Goal: Task Accomplishment & Management: Use online tool/utility

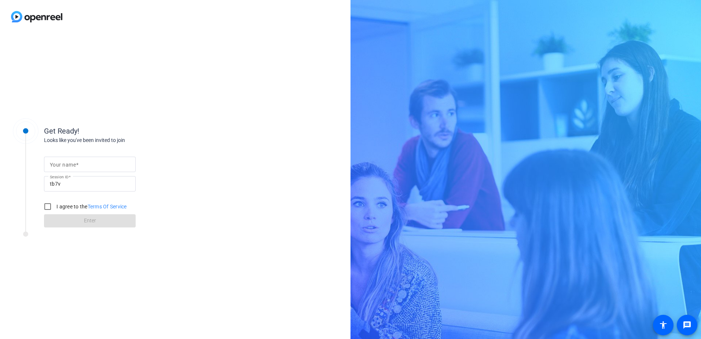
click at [109, 162] on input "Your name" at bounding box center [90, 164] width 80 height 9
type input "[PERSON_NAME]"
click at [45, 207] on input "I agree to the Terms Of Service" at bounding box center [47, 206] width 15 height 15
checkbox input "true"
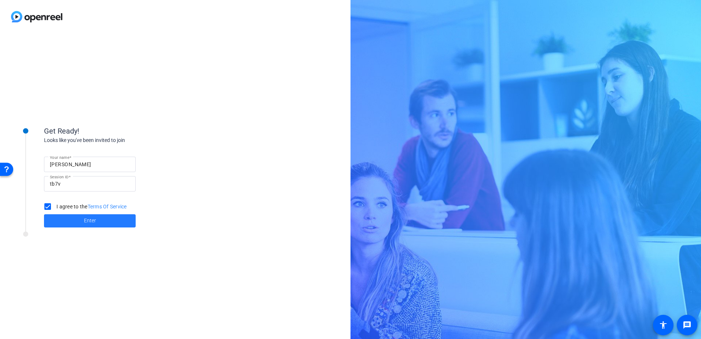
click at [103, 220] on span at bounding box center [90, 221] width 92 height 18
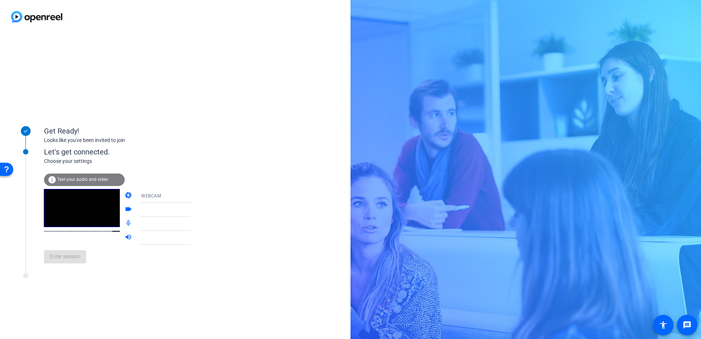
click at [86, 179] on span "Test your audio and video" at bounding box center [82, 179] width 51 height 5
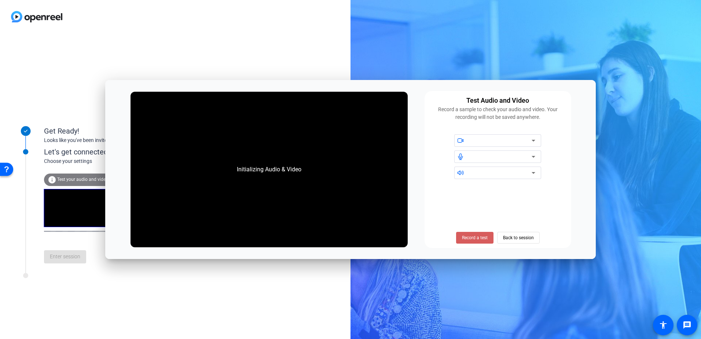
click at [477, 234] on span at bounding box center [474, 238] width 37 height 18
click at [472, 234] on span at bounding box center [474, 238] width 45 height 18
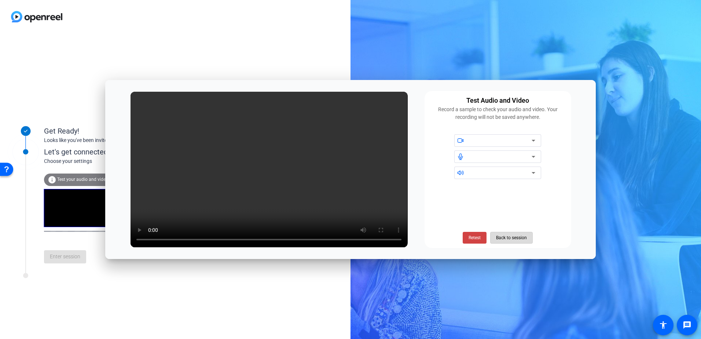
click at [507, 238] on span "Back to session" at bounding box center [511, 238] width 31 height 14
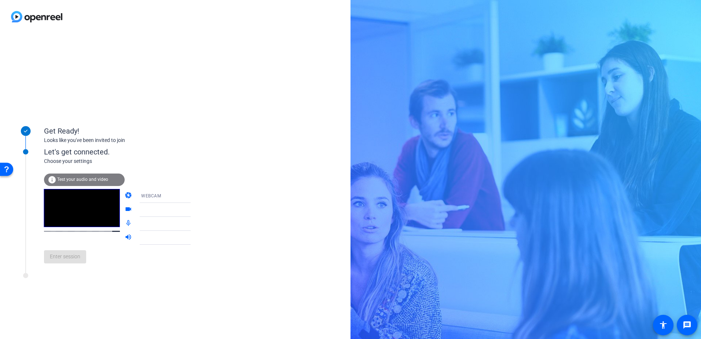
click at [154, 197] on div "WEBCAM" at bounding box center [168, 195] width 55 height 9
click at [250, 182] on div at bounding box center [350, 169] width 701 height 339
click at [174, 212] on div at bounding box center [168, 209] width 55 height 9
click at [196, 211] on icon at bounding box center [198, 210] width 4 height 2
click at [194, 220] on icon at bounding box center [198, 223] width 9 height 9
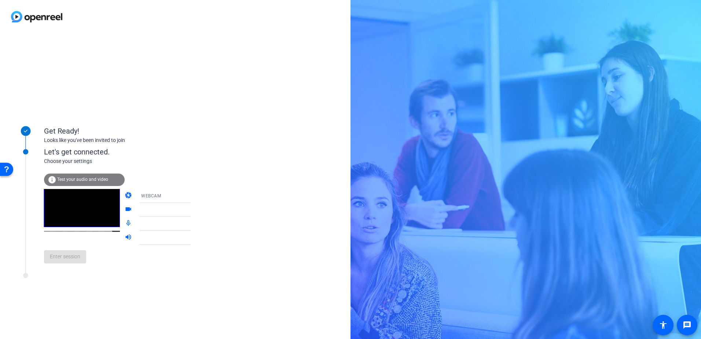
click at [98, 177] on span "Test your audio and video" at bounding box center [82, 179] width 51 height 5
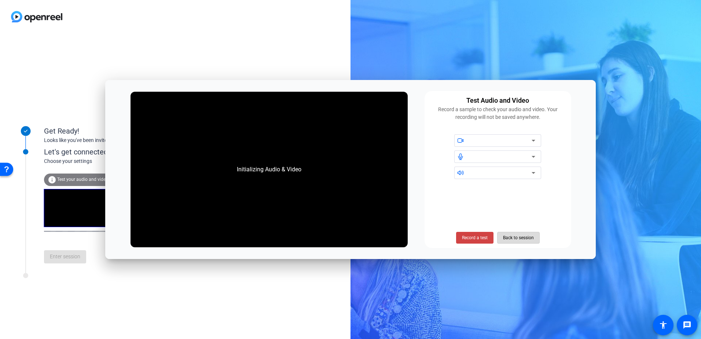
drag, startPoint x: 514, startPoint y: 234, endPoint x: 478, endPoint y: 201, distance: 49.6
click at [514, 234] on span "Back to session" at bounding box center [518, 238] width 31 height 14
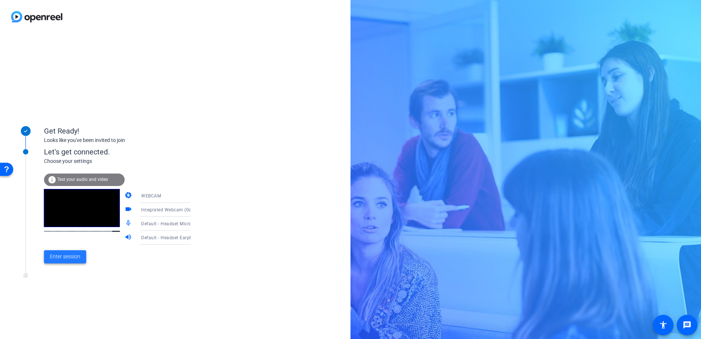
click at [62, 252] on span at bounding box center [65, 257] width 42 height 18
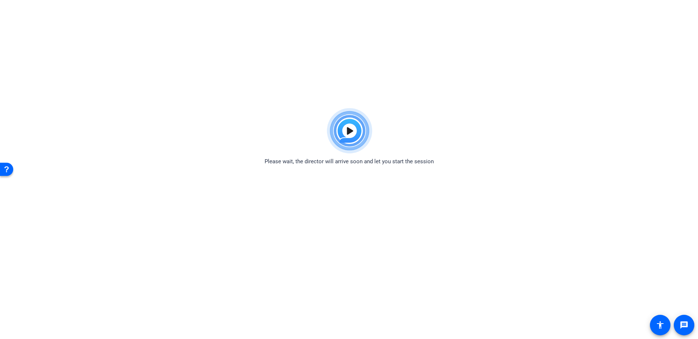
click at [355, 127] on img at bounding box center [349, 131] width 54 height 53
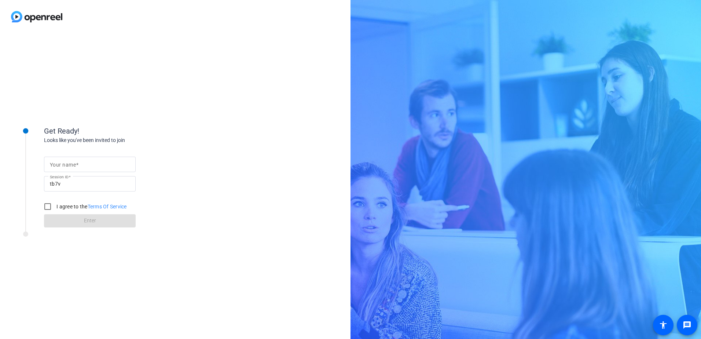
click at [117, 164] on input "Your name" at bounding box center [90, 164] width 80 height 9
type input "[PERSON_NAME]"
click at [46, 206] on input "I agree to the Terms Of Service" at bounding box center [47, 206] width 15 height 15
checkbox input "true"
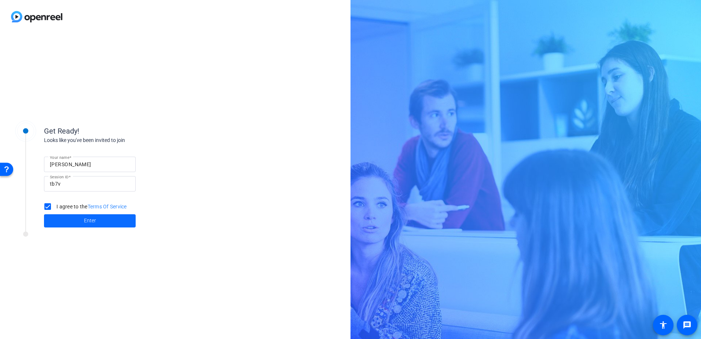
click at [82, 223] on span at bounding box center [90, 221] width 92 height 18
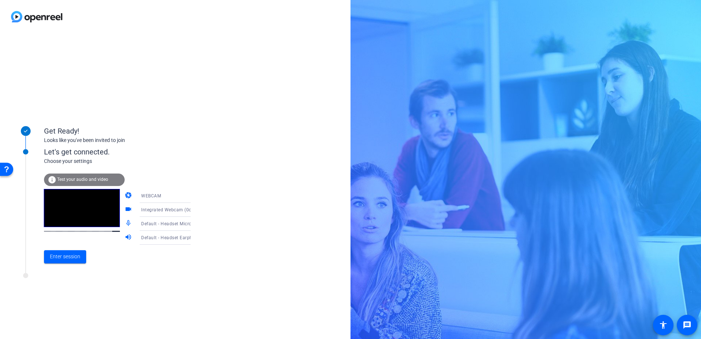
click at [89, 178] on span "Test your audio and video" at bounding box center [82, 179] width 51 height 5
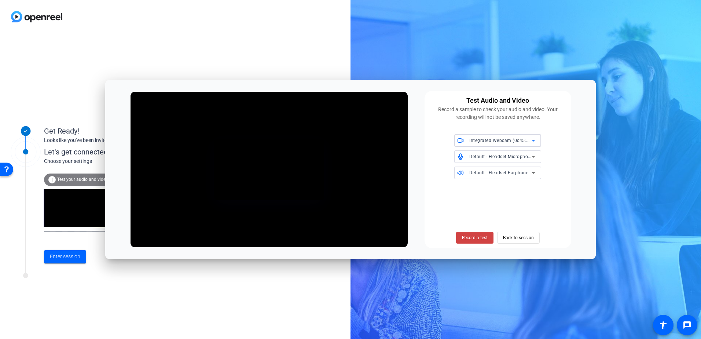
click at [322, 273] on div "Get Ready! Looks like you've been invited to join Let's get connected. Choose y…" at bounding box center [175, 186] width 351 height 306
click at [526, 234] on span "Back to session" at bounding box center [518, 238] width 31 height 14
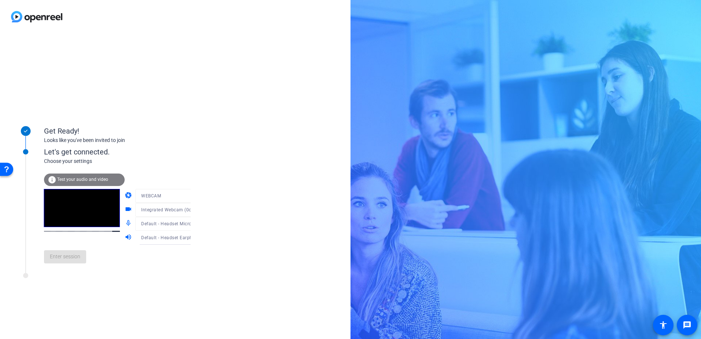
click at [144, 260] on div "Enter session" at bounding box center [125, 257] width 162 height 24
click at [59, 259] on span "Enter session" at bounding box center [65, 257] width 30 height 8
